Goal: Find specific page/section: Find specific page/section

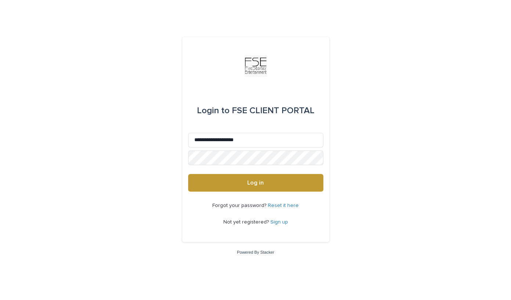
type input "**********"
click at [188, 174] on button "Log in" at bounding box center [255, 183] width 135 height 18
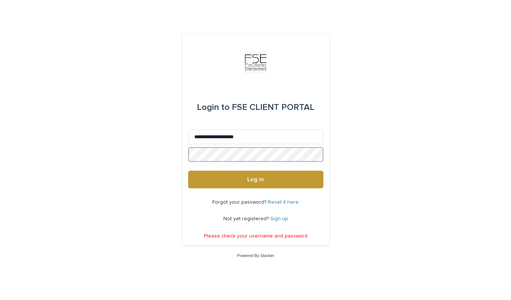
click at [188, 171] on button "Log in" at bounding box center [255, 180] width 135 height 18
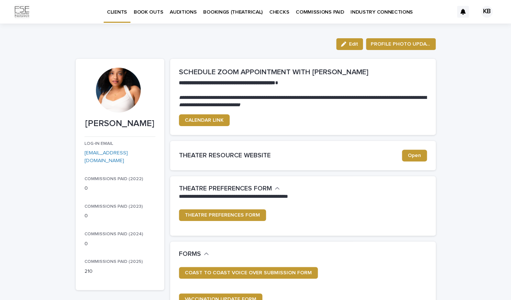
click at [182, 11] on p "AUDITIONS" at bounding box center [183, 7] width 27 height 15
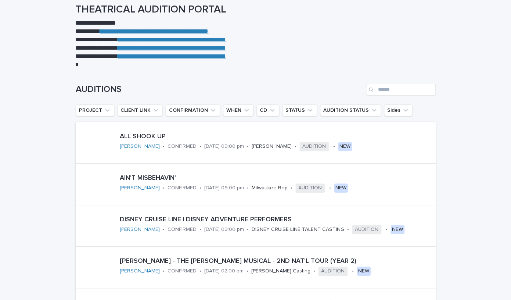
scroll to position [36, 0]
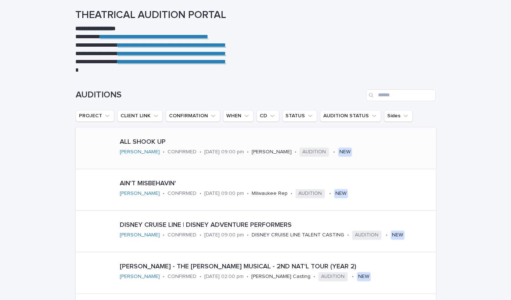
click at [244, 140] on p "ALL SHOOK UP" at bounding box center [259, 142] width 278 height 8
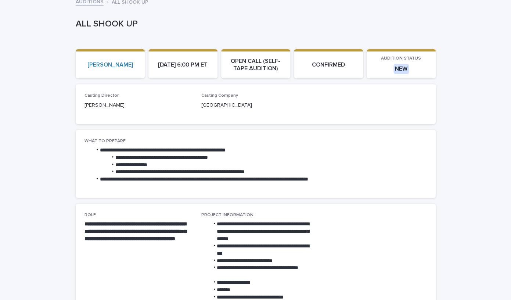
scroll to position [27, 0]
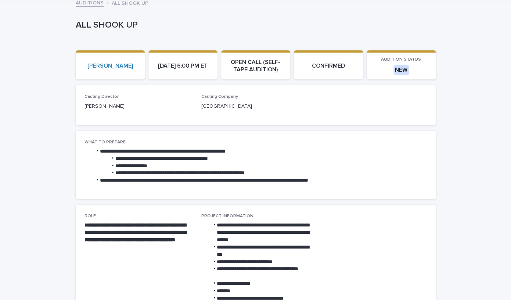
click at [103, 105] on p "[PERSON_NAME]" at bounding box center [139, 107] width 108 height 8
click at [330, 107] on div "Casting Director [PERSON_NAME] Casting Company [GEOGRAPHIC_DATA]" at bounding box center [256, 105] width 342 height 22
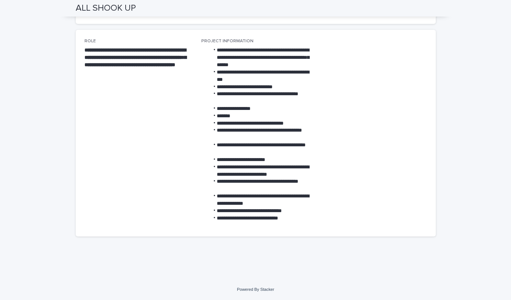
scroll to position [0, 0]
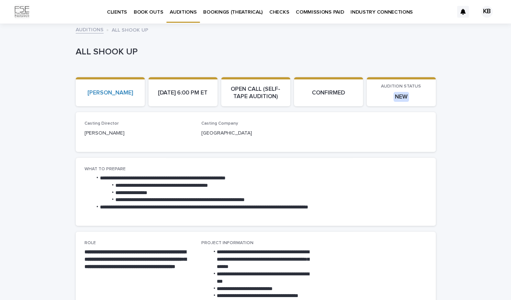
click at [273, 51] on p "ALL SHOOK UP" at bounding box center [254, 52] width 357 height 11
click at [118, 12] on p "CLIENTS" at bounding box center [117, 7] width 20 height 15
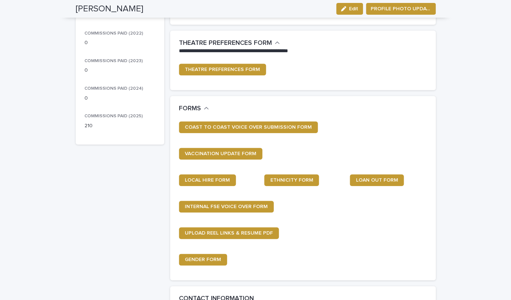
scroll to position [144, 0]
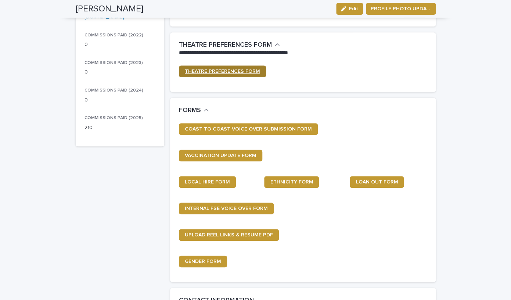
click at [185, 67] on link "THEATRE PREFERENCES FORM" at bounding box center [222, 71] width 87 height 12
